Goal: Task Accomplishment & Management: Use online tool/utility

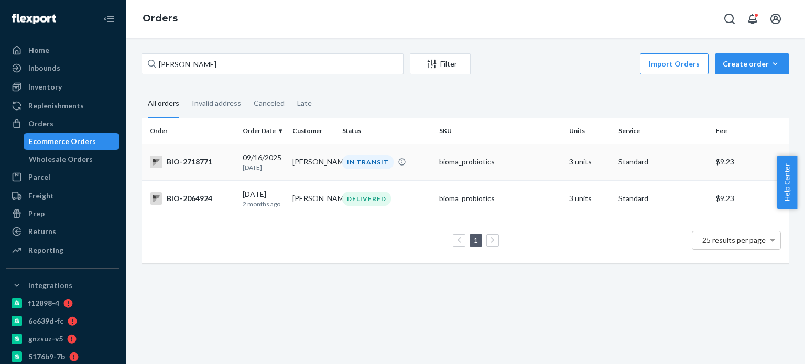
type input "[PERSON_NAME]"
click at [204, 162] on div "BIO-2718771" at bounding box center [192, 162] width 84 height 13
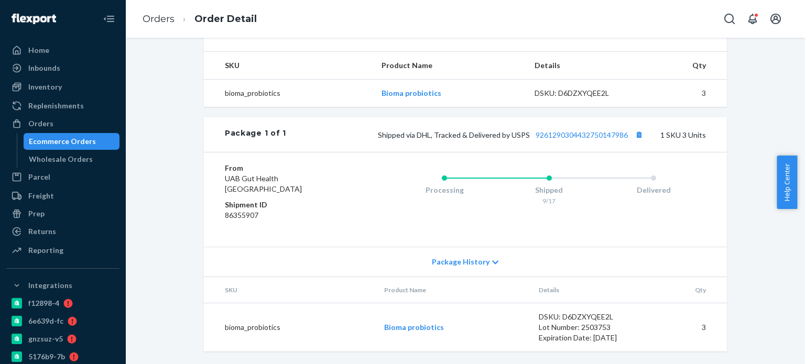
scroll to position [350, 0]
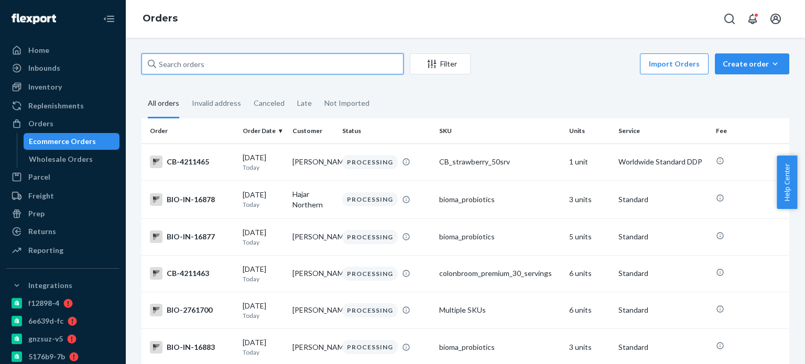
click at [208, 65] on input "text" at bounding box center [272, 63] width 262 height 21
paste input "[PERSON_NAME]"
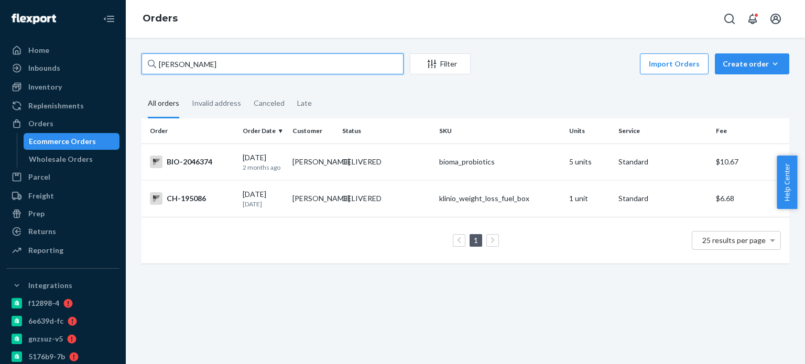
type input "[PERSON_NAME]"
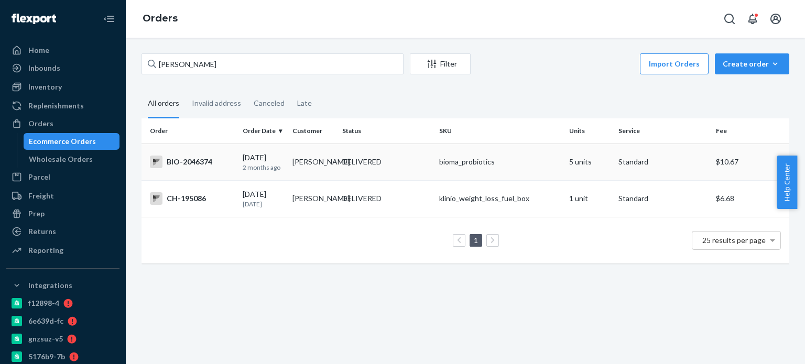
click at [190, 172] on td "BIO-2046374" at bounding box center [189, 162] width 97 height 37
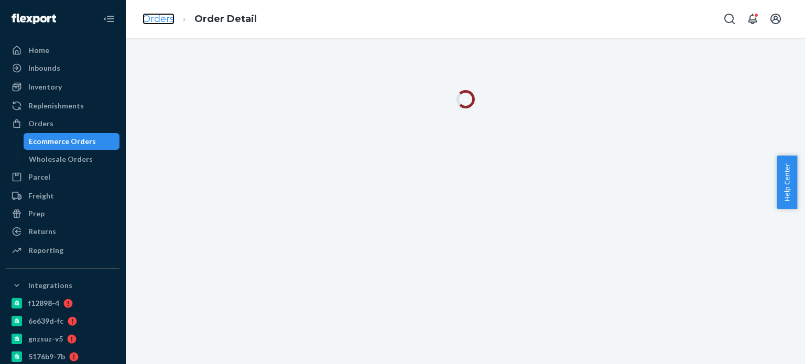
click at [163, 14] on link "Orders" at bounding box center [158, 19] width 32 height 12
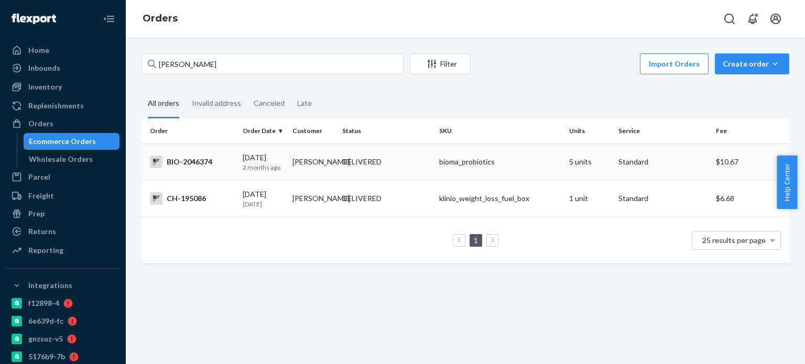
click at [191, 166] on div "BIO-2046374" at bounding box center [192, 162] width 84 height 13
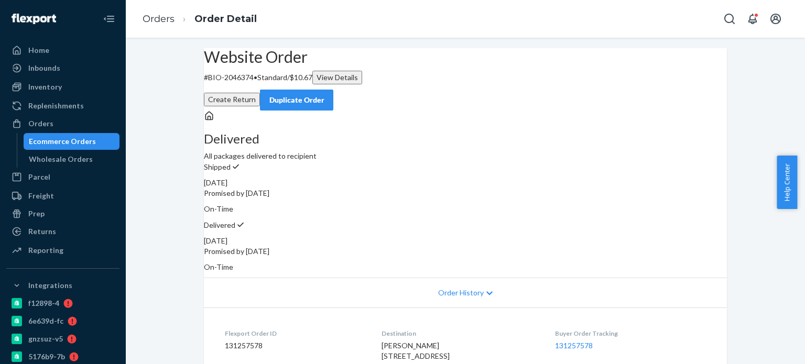
click at [260, 93] on button "Create Return" at bounding box center [232, 100] width 56 height 14
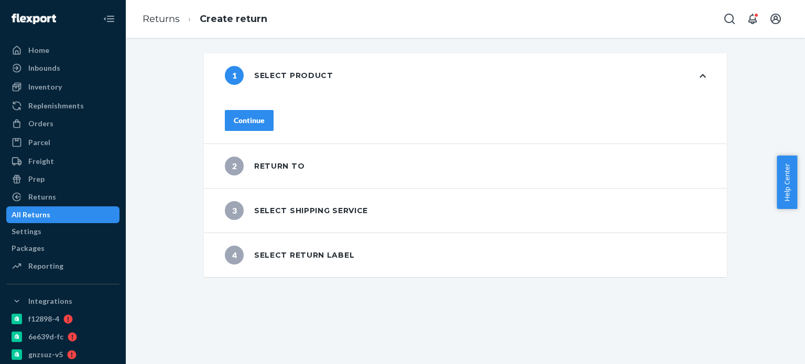
click at [265, 120] on div "Continue" at bounding box center [249, 120] width 31 height 10
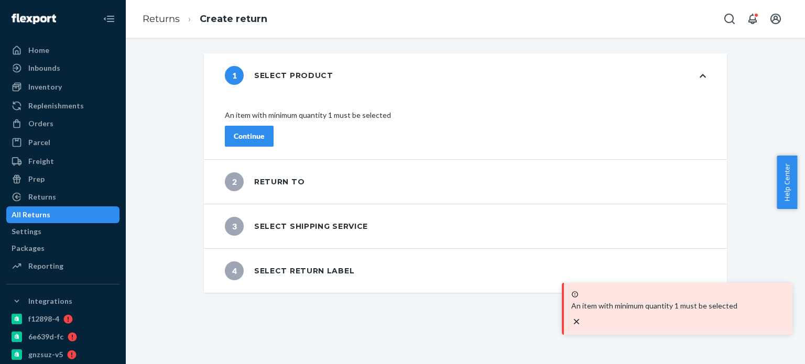
click at [273, 126] on button "Continue" at bounding box center [249, 136] width 49 height 21
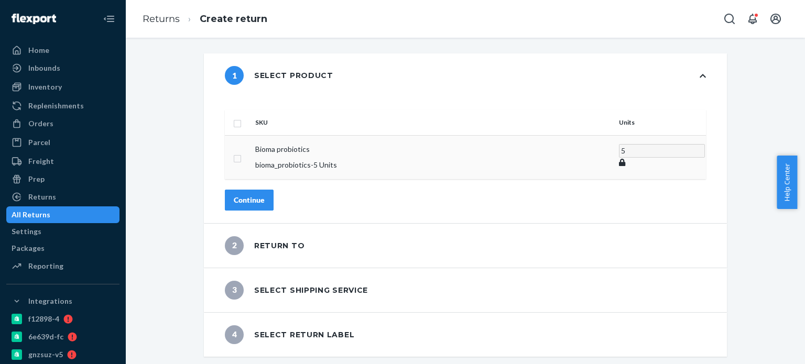
click at [241, 152] on input "checkbox" at bounding box center [237, 157] width 8 height 11
checkbox input "true"
click at [619, 149] on input "5" at bounding box center [662, 156] width 86 height 14
type input "3"
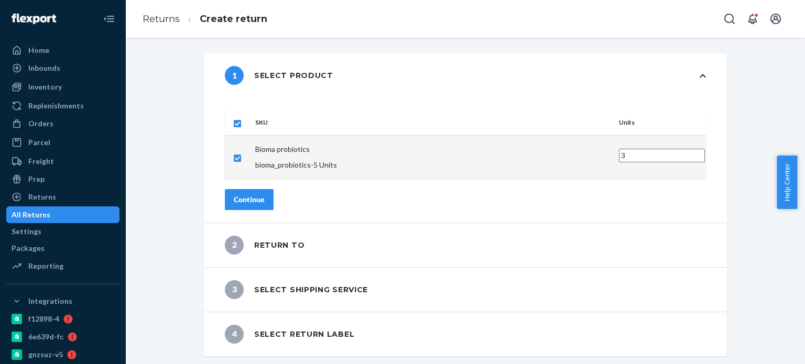
click at [273, 189] on button "Continue" at bounding box center [249, 199] width 49 height 21
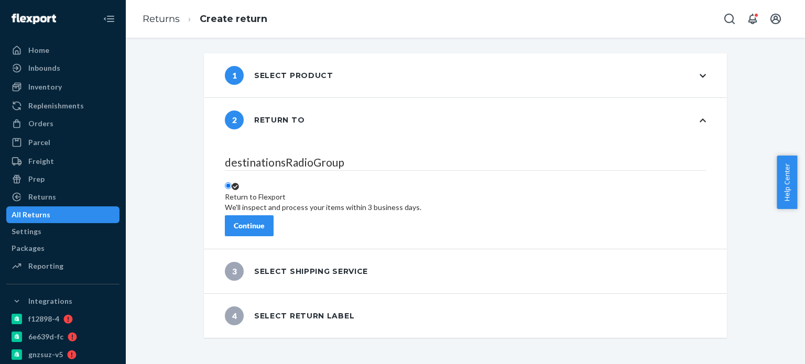
click at [265, 221] on div "Continue" at bounding box center [249, 226] width 31 height 10
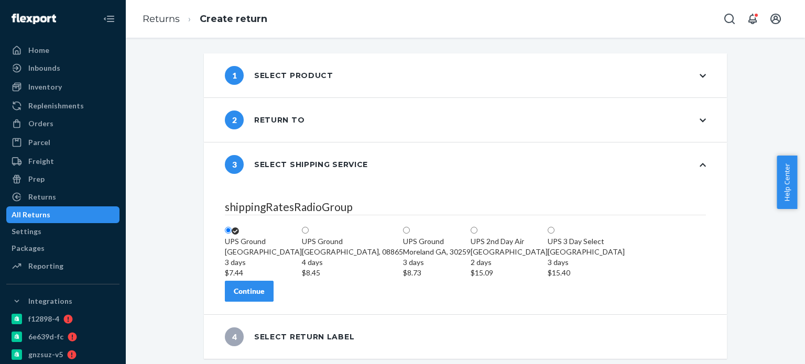
scroll to position [54, 0]
click at [265, 292] on div "Continue" at bounding box center [249, 291] width 31 height 10
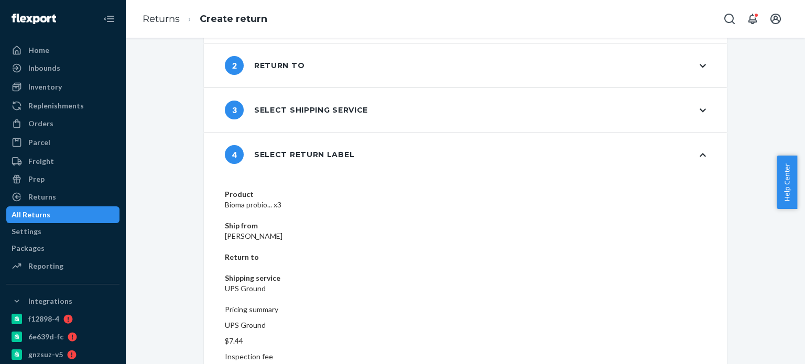
scroll to position [63, 0]
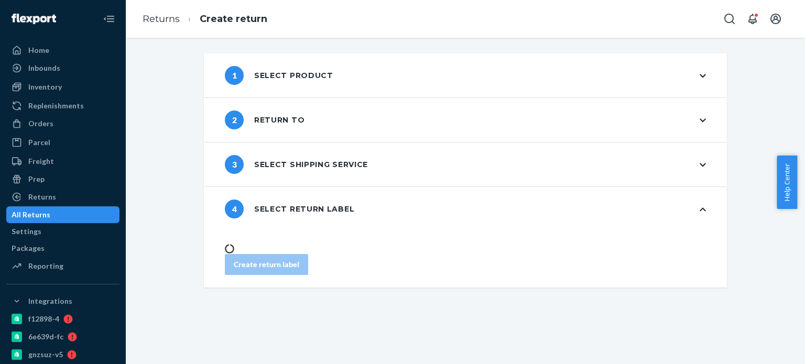
scroll to position [0, 0]
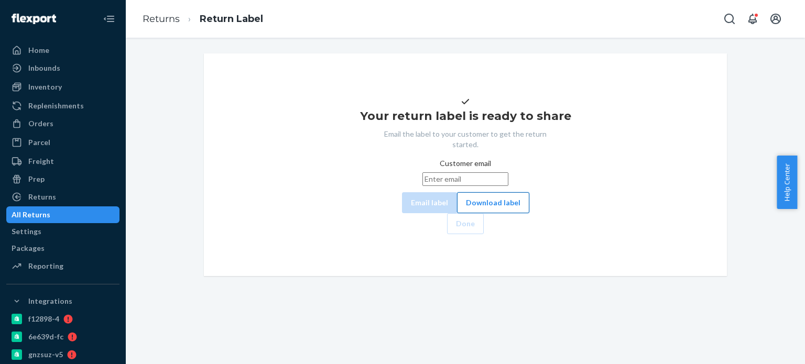
click at [458, 213] on button "Download label" at bounding box center [493, 202] width 72 height 21
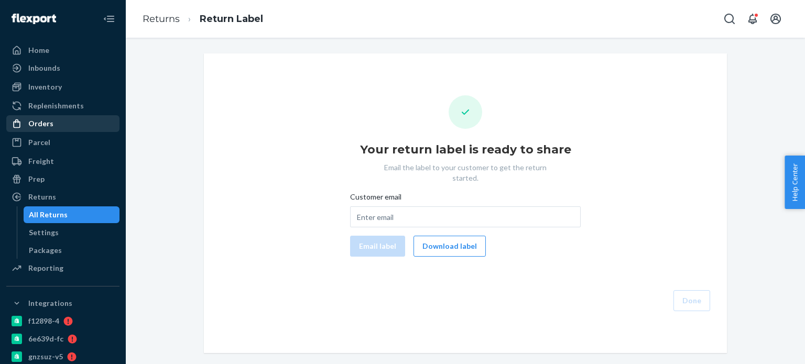
click at [55, 127] on div "Orders" at bounding box center [62, 123] width 111 height 15
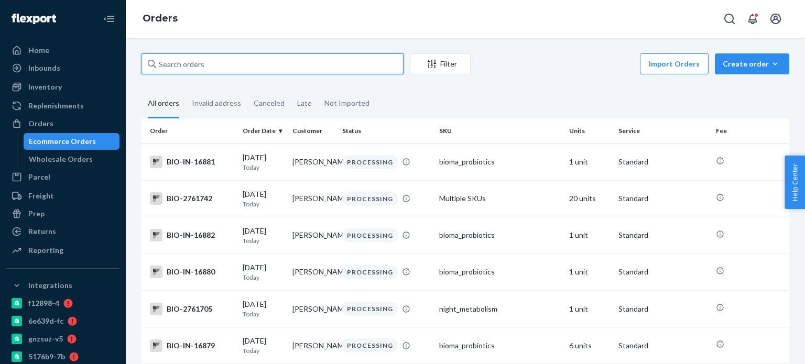
click at [242, 67] on input "text" at bounding box center [272, 63] width 262 height 21
paste input "Lindsay Wickham"
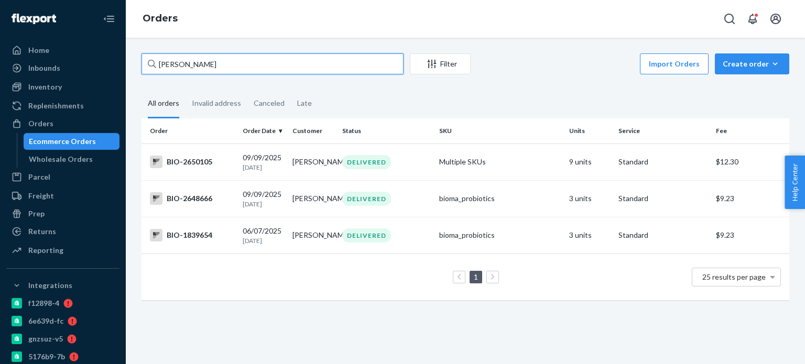
type input "Lindsay Wickham"
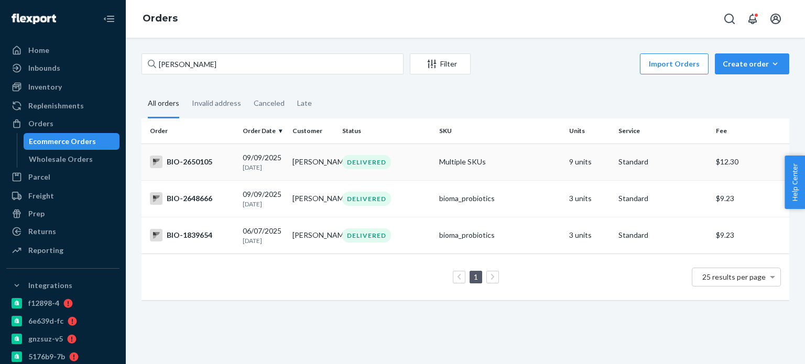
click at [194, 163] on div "BIO-2650105" at bounding box center [192, 162] width 84 height 13
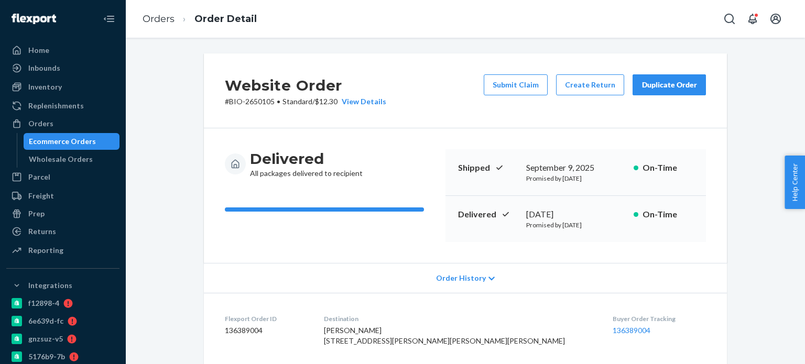
click at [260, 104] on p "# BIO-2650105 • Standard / $12.30 View Details" at bounding box center [305, 101] width 161 height 10
copy p "2650105"
click at [159, 25] on link "Orders" at bounding box center [158, 19] width 32 height 12
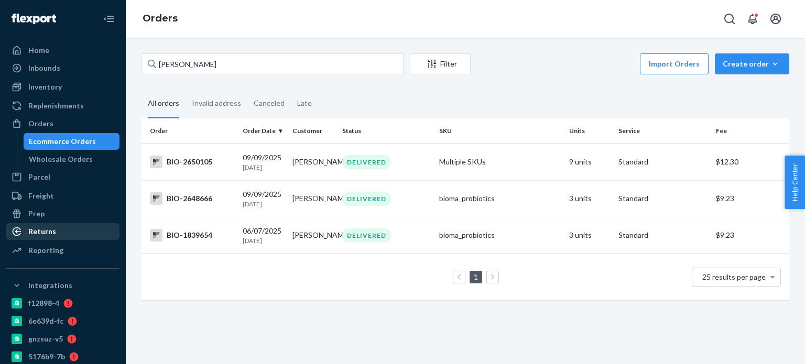
click at [37, 227] on div "Returns" at bounding box center [42, 231] width 28 height 10
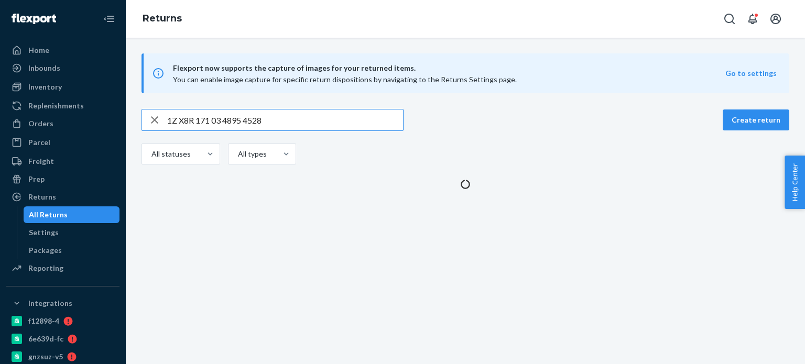
click at [181, 124] on input "1Z X8R 171 03 4895 4528" at bounding box center [285, 119] width 236 height 21
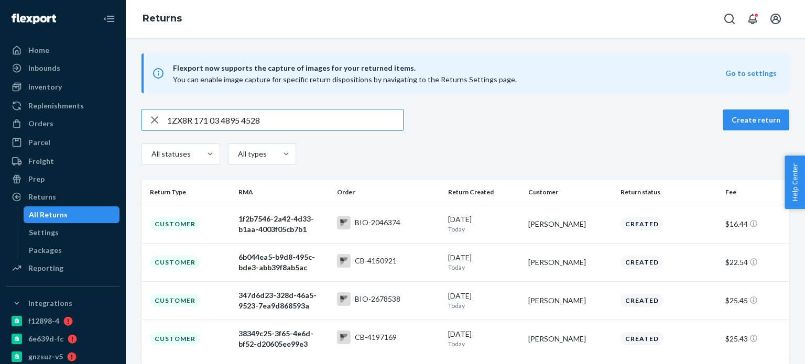
click at [197, 120] on input "1ZX8R 171 03 4895 4528" at bounding box center [285, 119] width 236 height 21
click at [207, 122] on input "1ZX8R171 03 4895 4528" at bounding box center [285, 119] width 236 height 21
click at [212, 121] on input "1ZX8R171 03 4895 4528" at bounding box center [285, 119] width 236 height 21
click at [222, 121] on input "1ZX8R171034895 4528" at bounding box center [285, 119] width 236 height 21
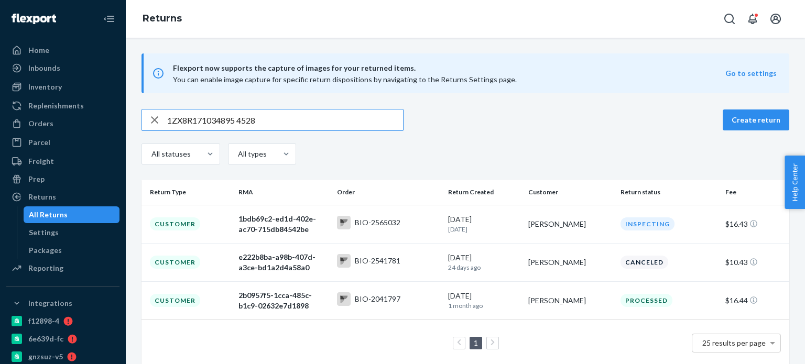
click at [241, 121] on input "1ZX8R171034895 4528" at bounding box center [285, 119] width 236 height 21
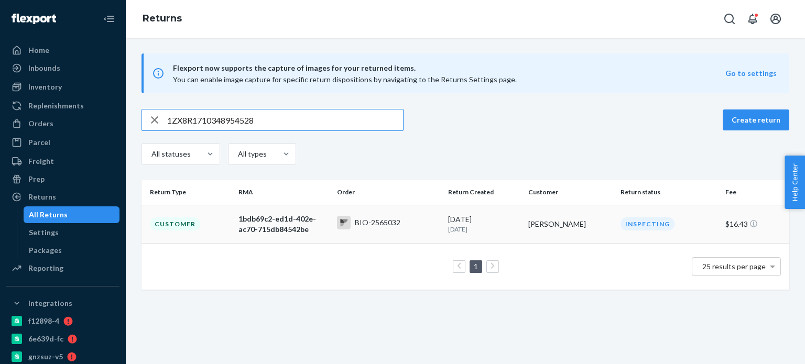
type input "1ZX8R1710348954528"
click at [178, 218] on div "Customer" at bounding box center [175, 223] width 50 height 13
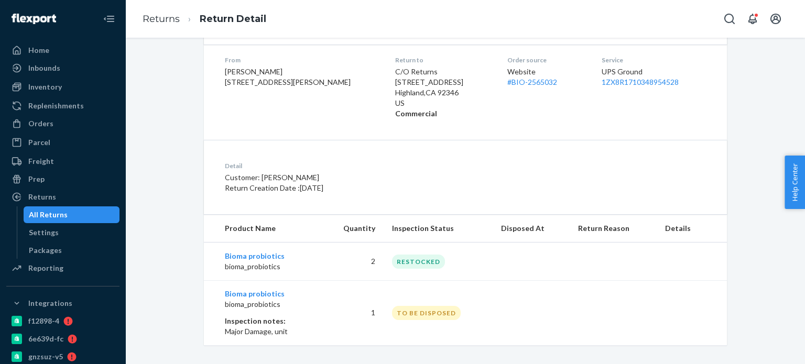
scroll to position [174, 0]
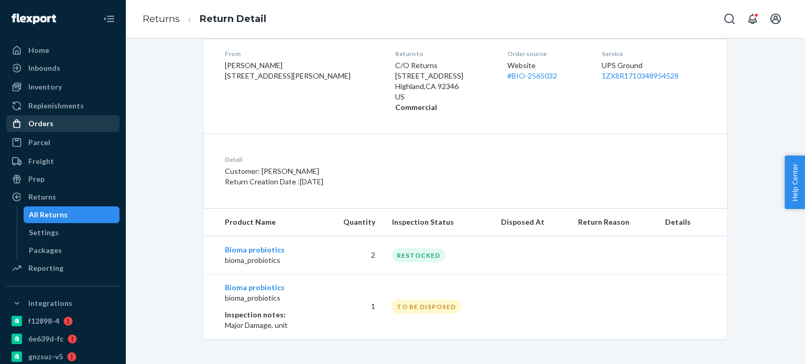
click at [48, 125] on div "Orders" at bounding box center [40, 123] width 25 height 10
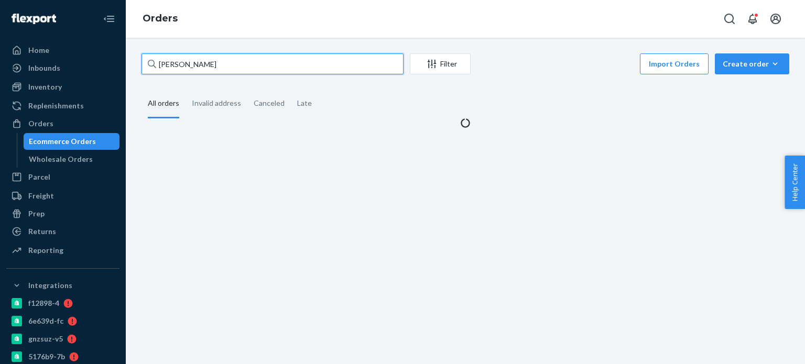
click at [227, 62] on input "Lindsay Wickham" at bounding box center [272, 63] width 262 height 21
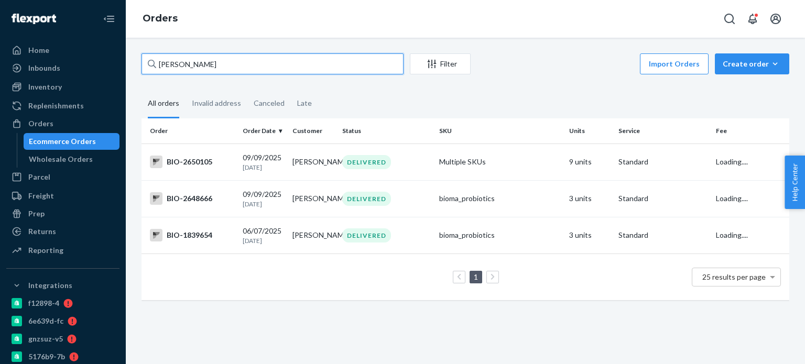
paste input "sa Kramer"
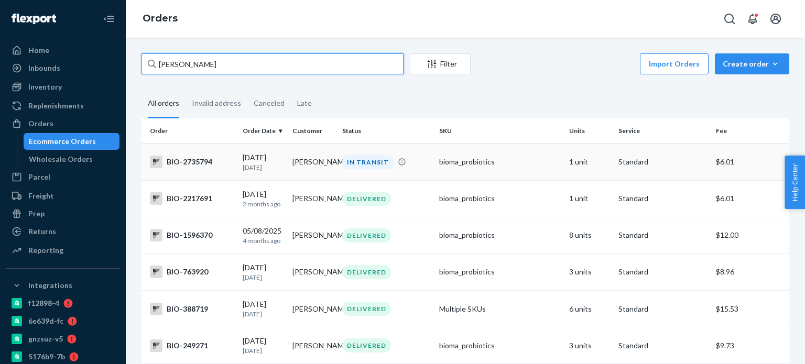
type input "Lisa Kramer"
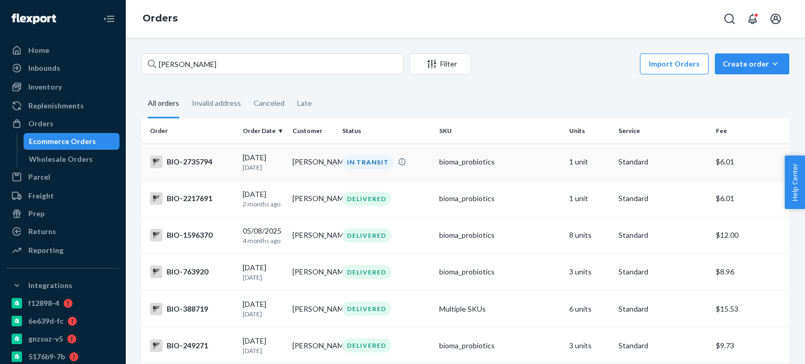
click at [172, 168] on td "BIO-2735794" at bounding box center [189, 162] width 97 height 37
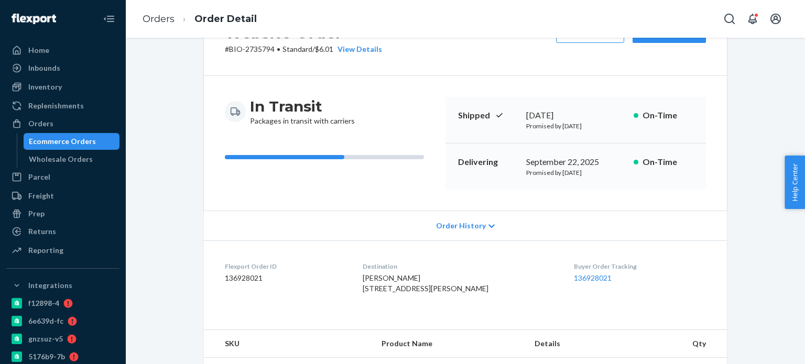
scroll to position [105, 0]
